Goal: Task Accomplishment & Management: Use online tool/utility

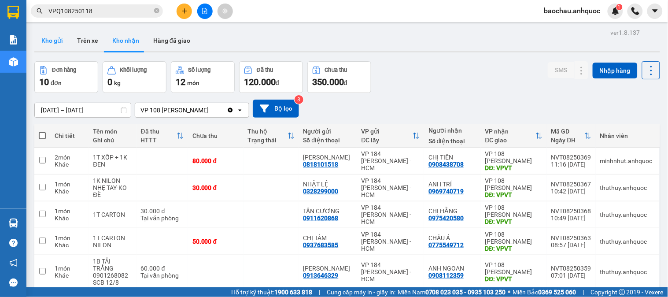
click at [64, 43] on button "Kho gửi" at bounding box center [52, 40] width 36 height 21
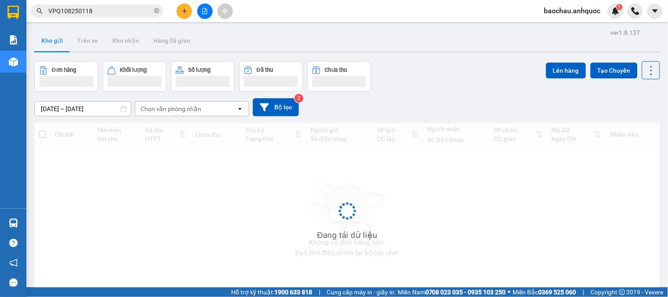
click at [64, 45] on button "Kho gửi" at bounding box center [52, 40] width 36 height 21
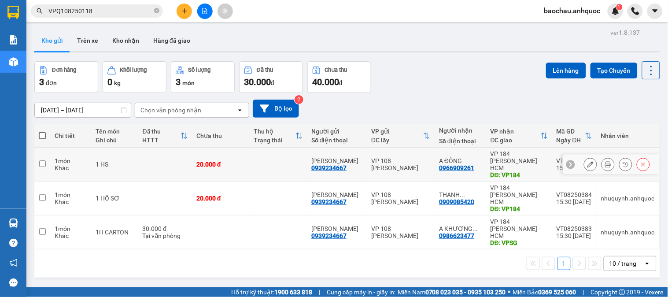
click at [47, 162] on td at bounding box center [42, 165] width 16 height 34
checkbox input "true"
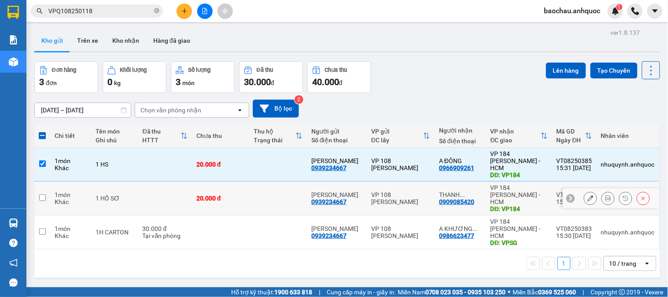
click at [45, 194] on input "checkbox" at bounding box center [42, 197] width 7 height 7
checkbox input "true"
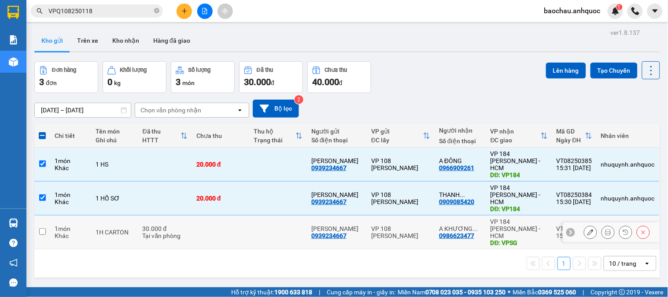
drag, startPoint x: 47, startPoint y: 213, endPoint x: 154, endPoint y: 174, distance: 113.7
click at [48, 215] on td at bounding box center [42, 232] width 16 height 34
checkbox input "true"
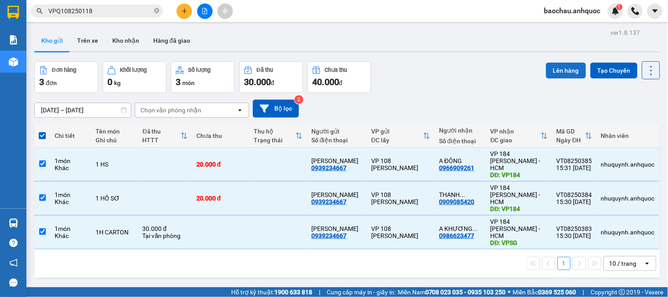
click at [554, 68] on button "Lên hàng" at bounding box center [566, 71] width 40 height 16
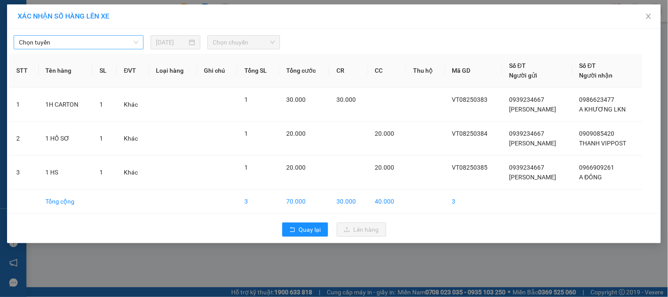
click at [72, 41] on span "Chọn tuyến" at bounding box center [78, 42] width 119 height 13
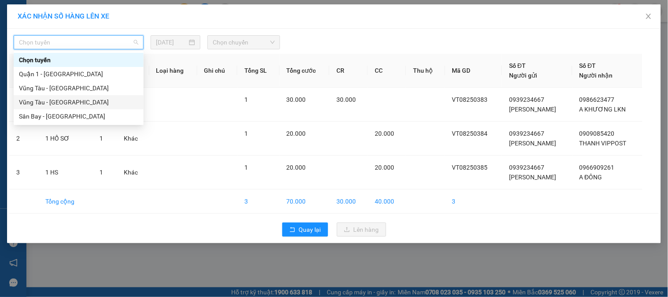
click at [68, 100] on div "Vũng Tàu - [GEOGRAPHIC_DATA]" at bounding box center [78, 102] width 119 height 10
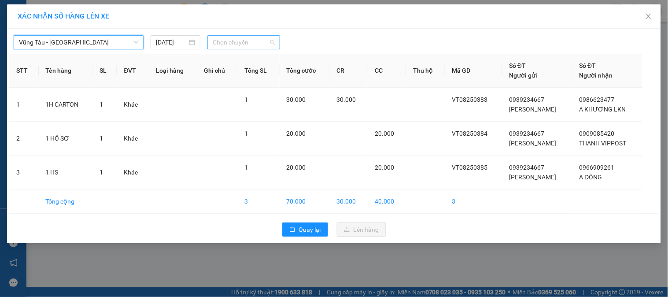
click at [260, 38] on span "Chọn chuyến" at bounding box center [244, 42] width 62 height 13
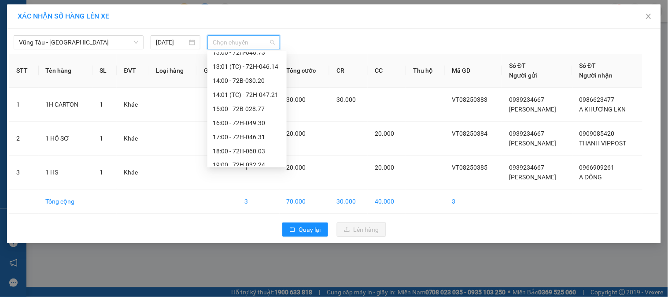
scroll to position [324, 0]
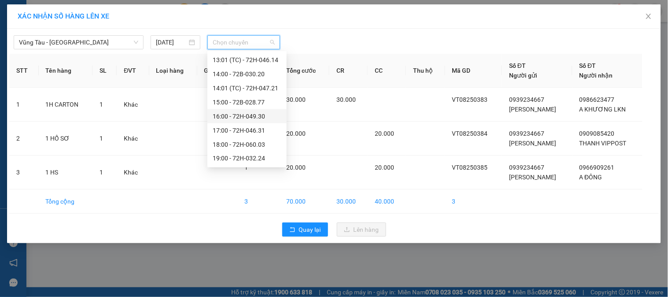
click at [230, 114] on div "16:00 - 72H-049.30" at bounding box center [247, 116] width 69 height 10
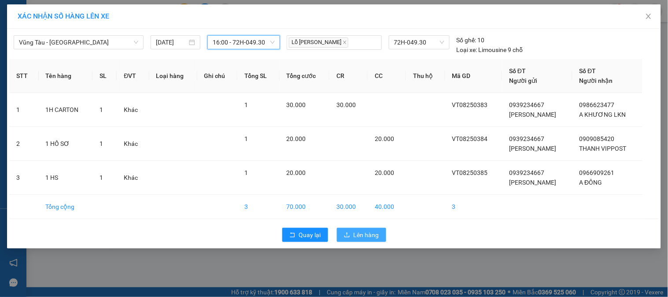
click at [375, 230] on button "Lên hàng" at bounding box center [361, 235] width 49 height 14
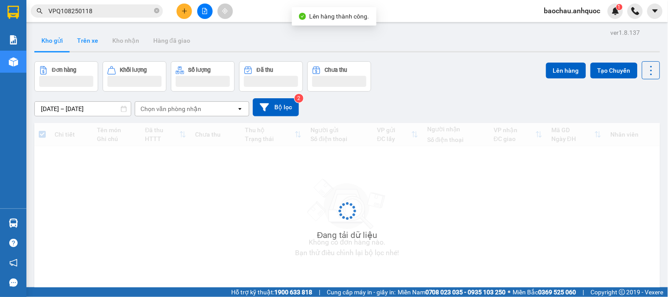
click at [89, 40] on button "Trên xe" at bounding box center [87, 40] width 35 height 21
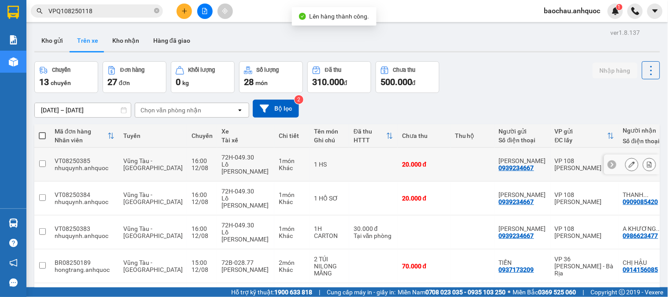
click at [648, 161] on icon at bounding box center [650, 164] width 5 height 6
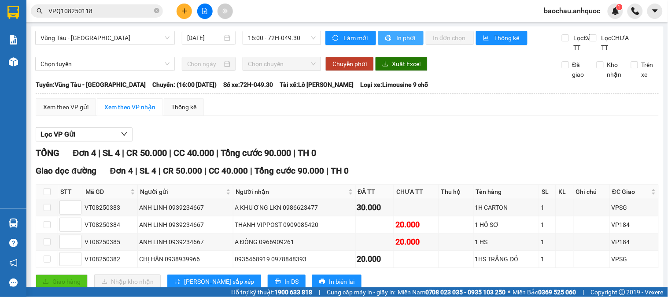
click at [397, 41] on span "In phơi" at bounding box center [407, 38] width 20 height 10
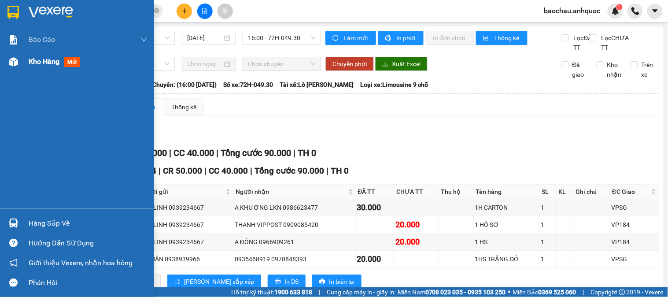
click at [26, 58] on div "Kho hàng mới" at bounding box center [77, 62] width 154 height 22
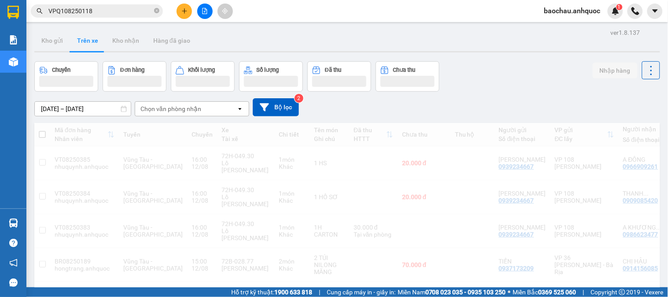
click at [236, 39] on div "Kho gửi Trên xe Kho nhận Hàng đã giao" at bounding box center [347, 41] width 626 height 23
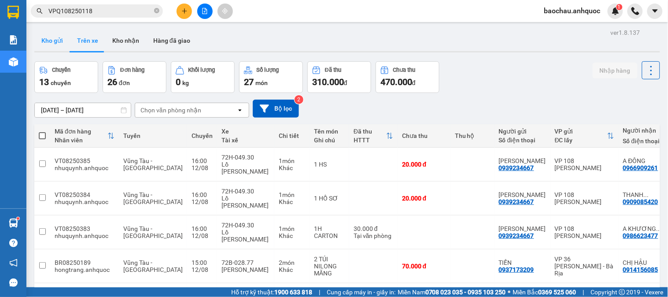
click at [49, 37] on button "Kho gửi" at bounding box center [52, 40] width 36 height 21
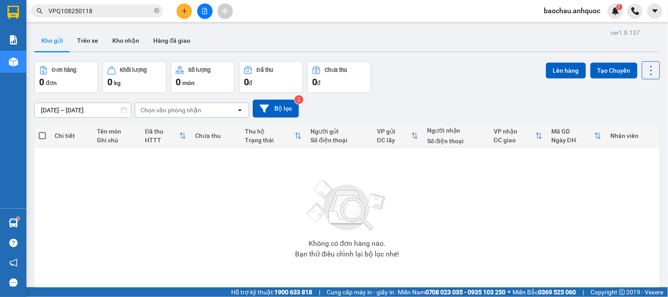
click at [153, 9] on span "VPQ108250118" at bounding box center [97, 10] width 132 height 13
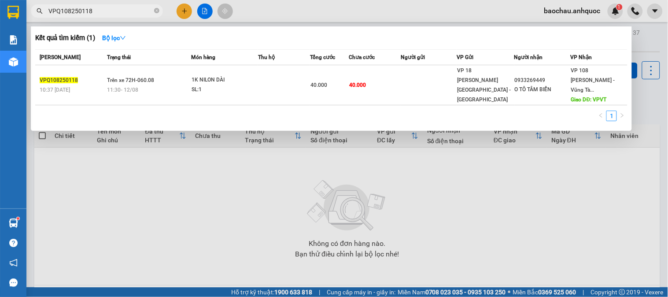
click at [193, 168] on div at bounding box center [334, 148] width 668 height 297
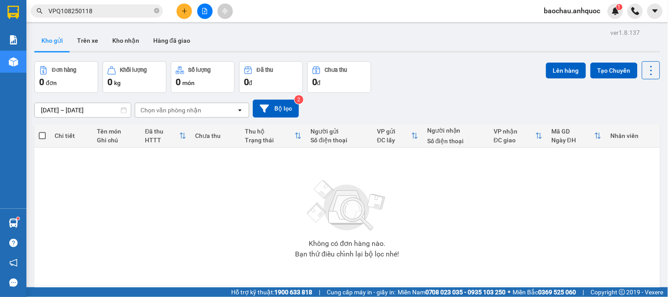
click at [83, 26] on main "ver 1.8.137 Kho gửi Trên xe Kho nhận Hàng đã giao Đơn hàng 0 đơn Khối lượng 0 k…" at bounding box center [334, 143] width 668 height 287
click at [87, 31] on button "Trên xe" at bounding box center [87, 40] width 35 height 21
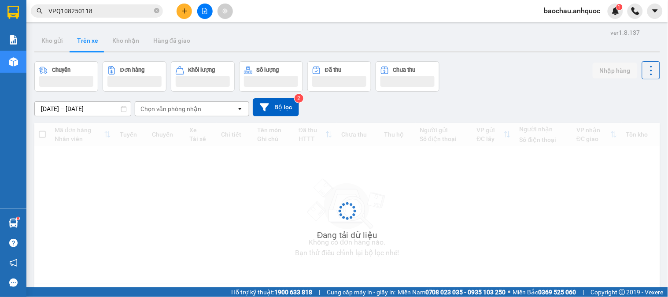
click at [90, 37] on button "Trên xe" at bounding box center [87, 40] width 35 height 21
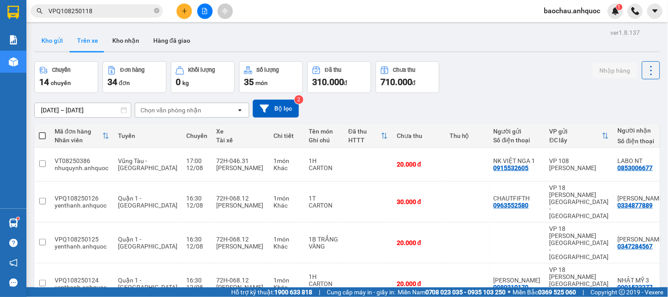
click at [48, 40] on button "Kho gửi" at bounding box center [52, 40] width 36 height 21
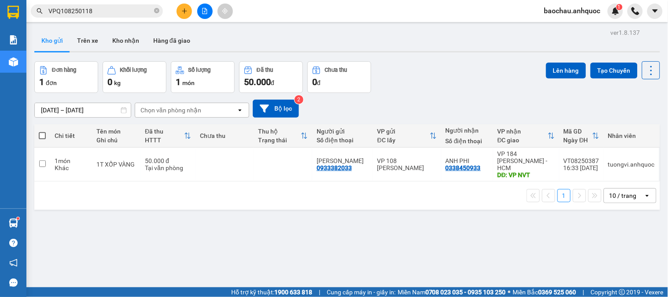
click at [153, 14] on span "VPQ108250118" at bounding box center [97, 10] width 132 height 13
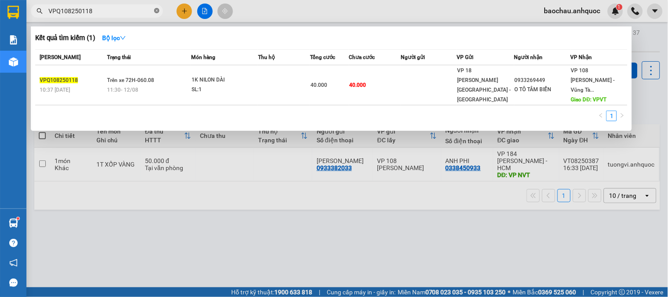
click at [158, 12] on icon "close-circle" at bounding box center [156, 10] width 5 height 5
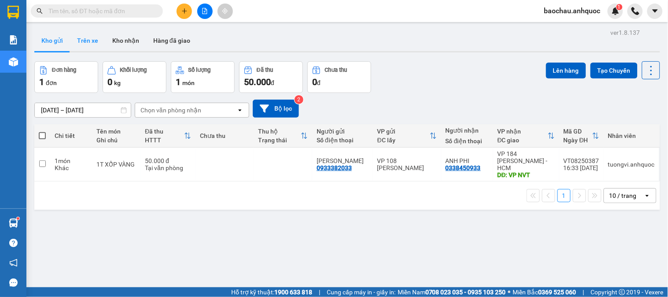
click at [78, 44] on button "Trên xe" at bounding box center [87, 40] width 35 height 21
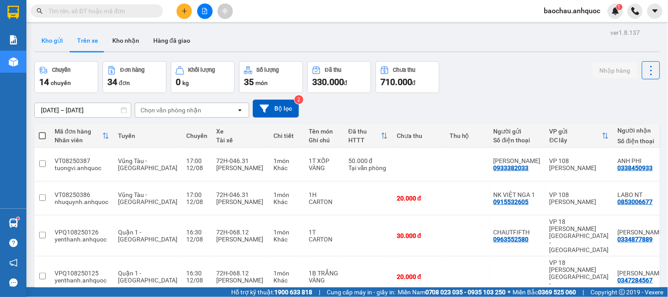
click at [58, 42] on button "Kho gửi" at bounding box center [52, 40] width 36 height 21
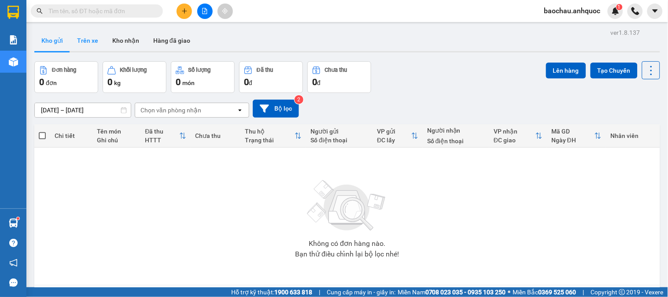
click at [94, 42] on button "Trên xe" at bounding box center [87, 40] width 35 height 21
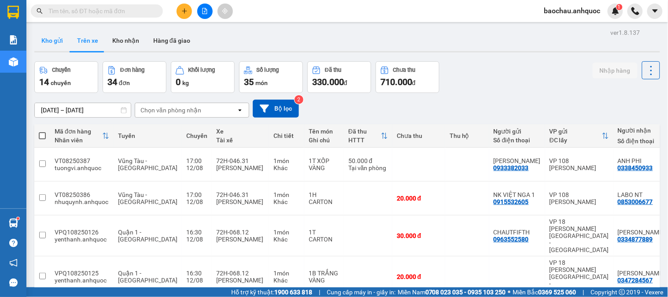
click at [56, 38] on button "Kho gửi" at bounding box center [52, 40] width 36 height 21
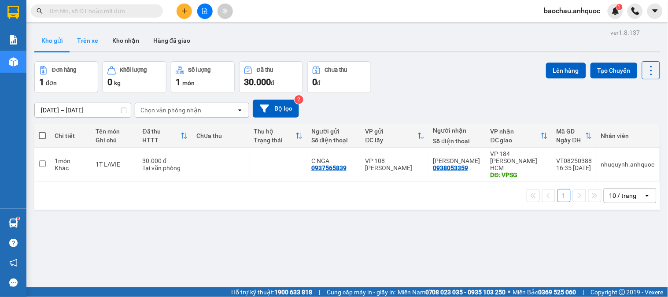
click at [82, 43] on button "Trên xe" at bounding box center [87, 40] width 35 height 21
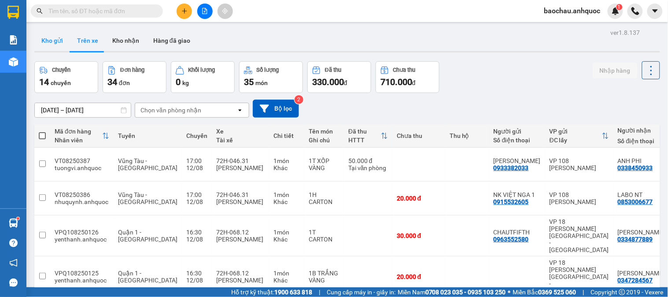
click at [58, 43] on button "Kho gửi" at bounding box center [52, 40] width 36 height 21
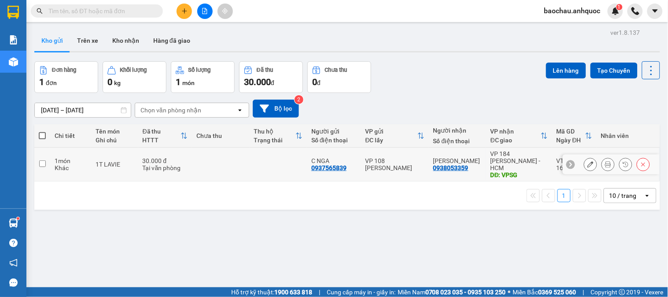
click at [40, 162] on input "checkbox" at bounding box center [42, 163] width 7 height 7
checkbox input "true"
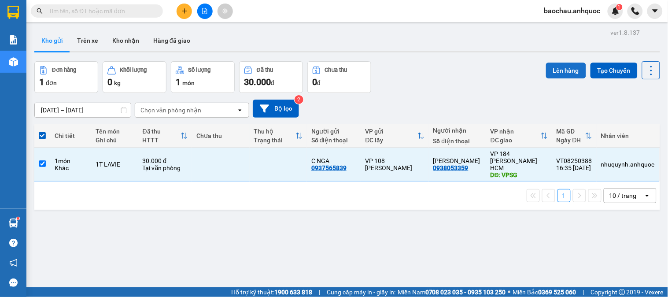
click at [546, 67] on button "Lên hàng" at bounding box center [566, 71] width 40 height 16
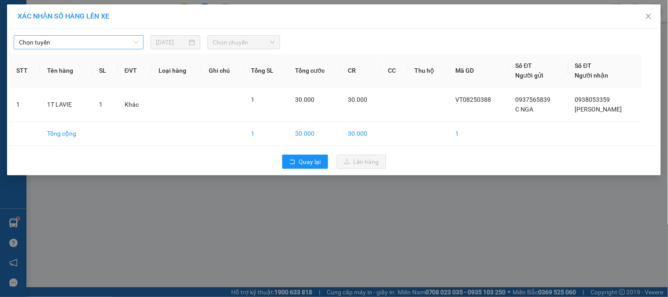
click at [78, 43] on span "Chọn tuyến" at bounding box center [78, 42] width 119 height 13
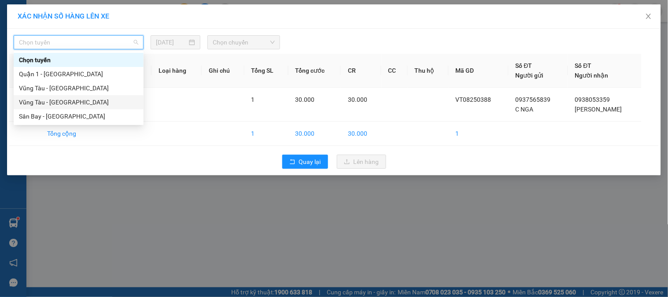
click at [67, 100] on div "Vũng Tàu - [GEOGRAPHIC_DATA]" at bounding box center [78, 102] width 119 height 10
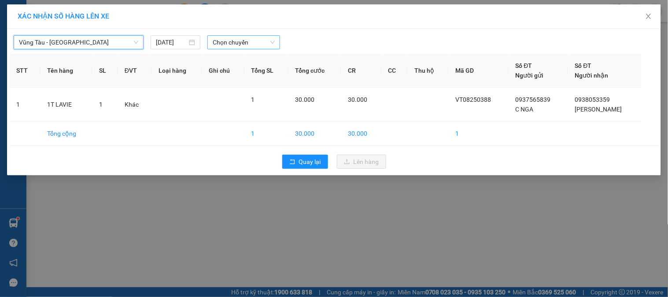
click at [240, 43] on span "Chọn chuyến" at bounding box center [244, 42] width 62 height 13
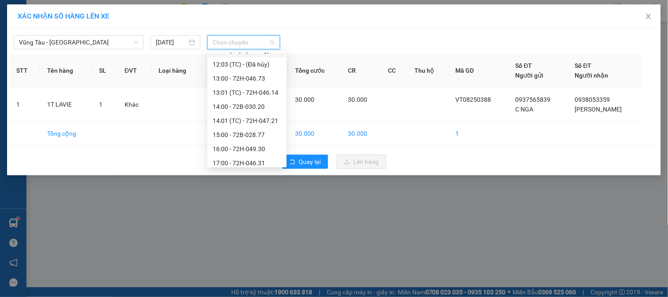
scroll to position [324, 0]
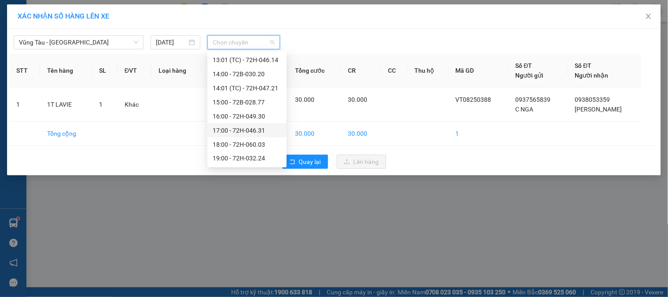
click at [238, 126] on div "17:00 - 72H-046.31" at bounding box center [247, 131] width 69 height 10
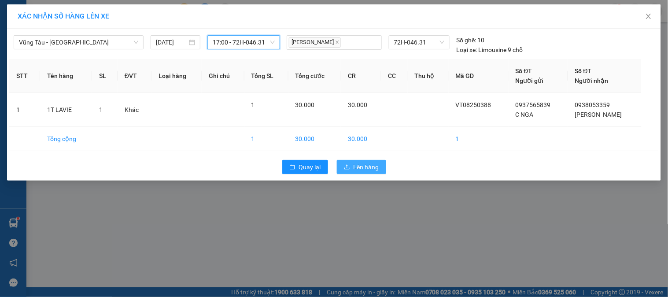
click at [364, 164] on span "Lên hàng" at bounding box center [367, 167] width 26 height 10
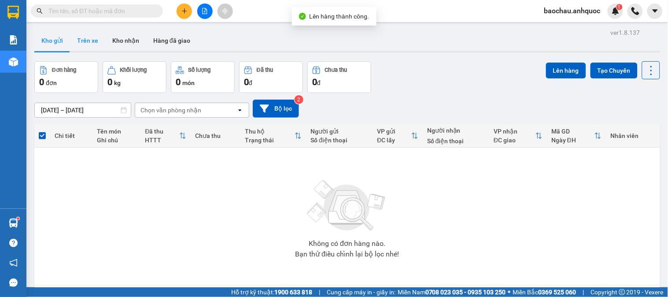
click at [86, 41] on button "Trên xe" at bounding box center [87, 40] width 35 height 21
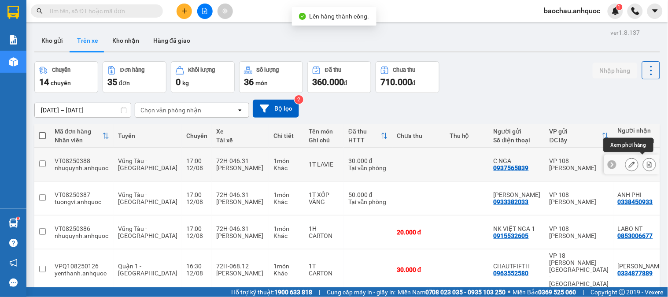
click at [647, 161] on icon at bounding box center [650, 164] width 6 height 6
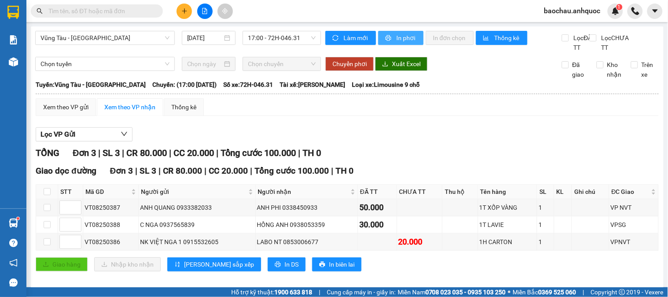
click at [404, 35] on span "In phơi" at bounding box center [407, 38] width 20 height 10
click at [400, 38] on span "In phơi" at bounding box center [407, 38] width 20 height 10
click at [415, 41] on button "In phơi" at bounding box center [401, 38] width 45 height 14
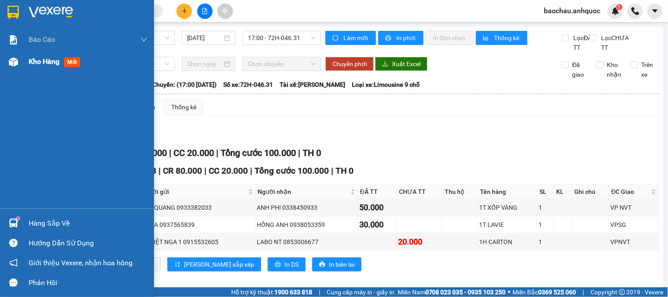
click at [25, 64] on div "Kho hàng mới" at bounding box center [77, 62] width 154 height 22
